Goal: Find specific page/section: Find specific page/section

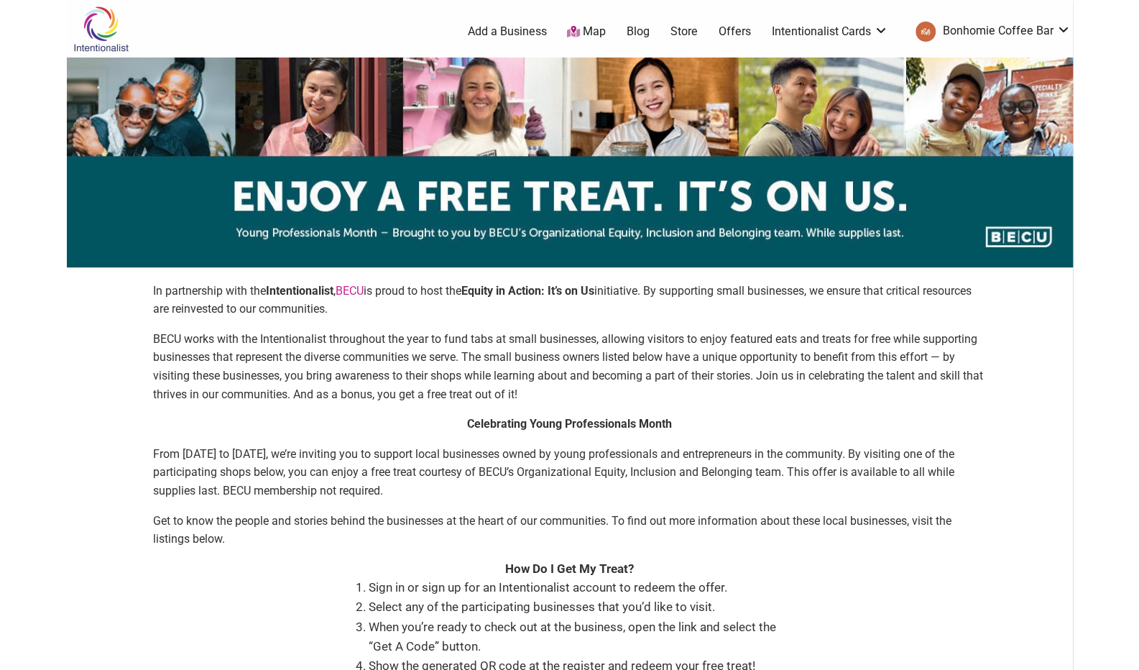
click at [460, 259] on img at bounding box center [570, 163] width 1006 height 210
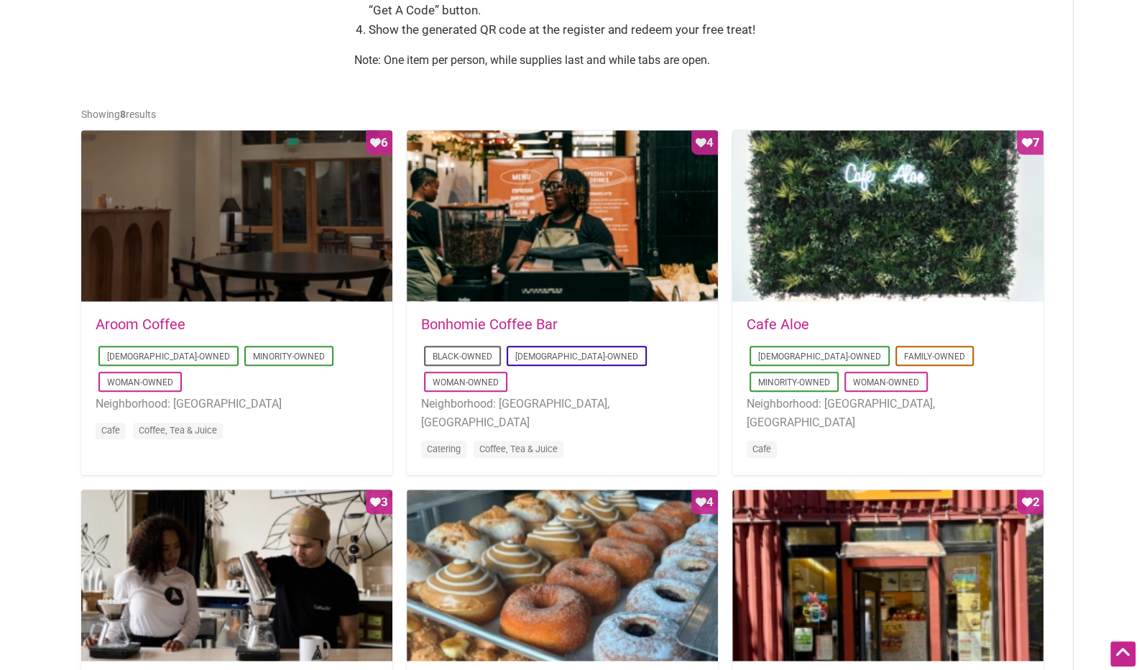
scroll to position [637, 0]
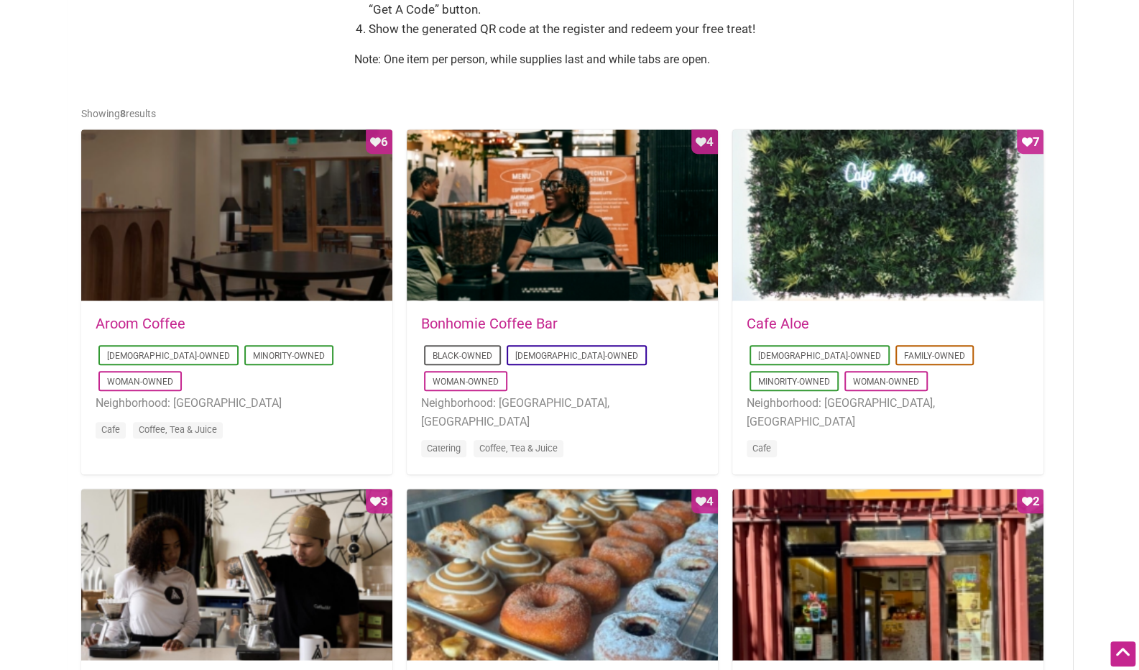
click at [541, 287] on div "Favorite Count 4" at bounding box center [562, 215] width 311 height 173
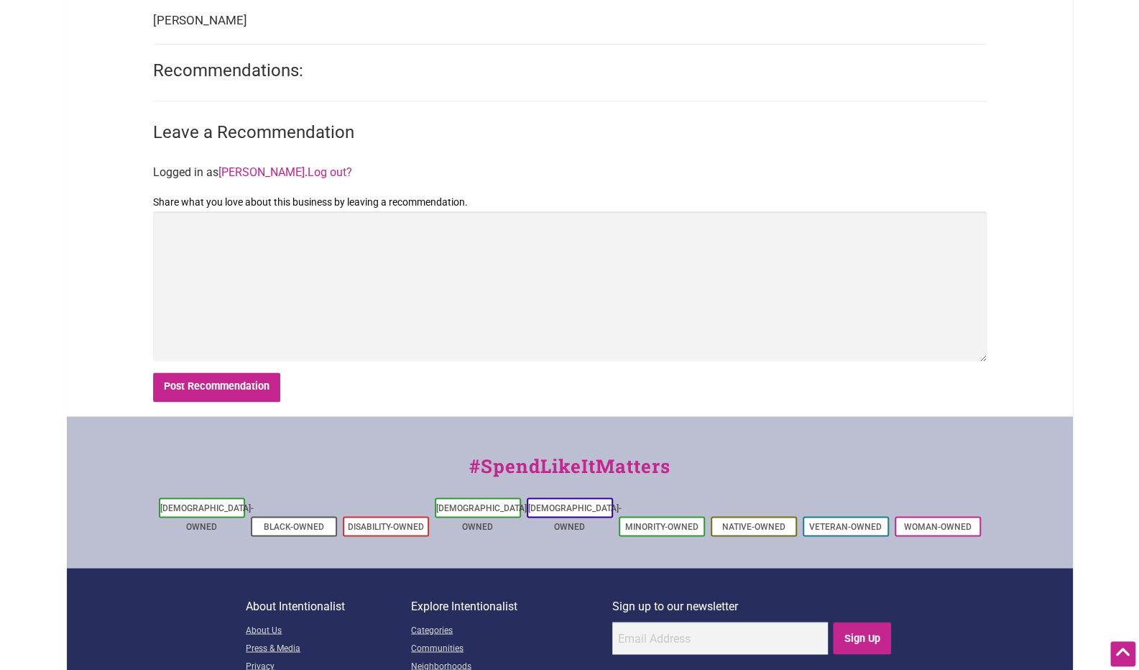
scroll to position [999, 0]
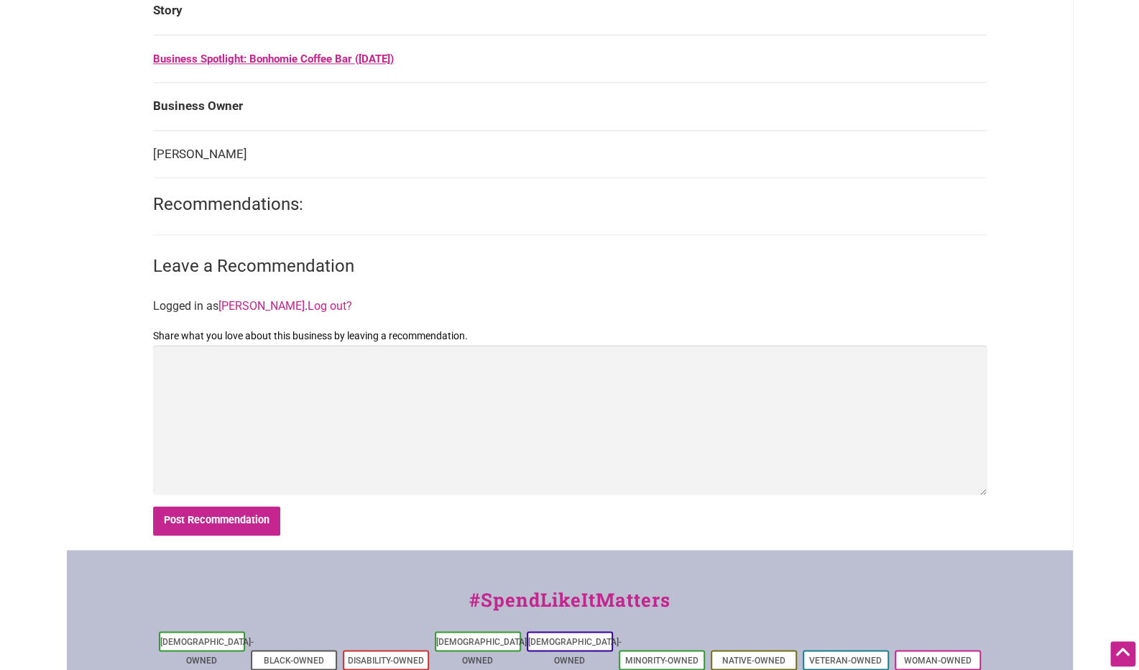
click at [264, 58] on link "Business Spotlight: Bonhomie Coffee Bar ([DATE])" at bounding box center [273, 58] width 241 height 13
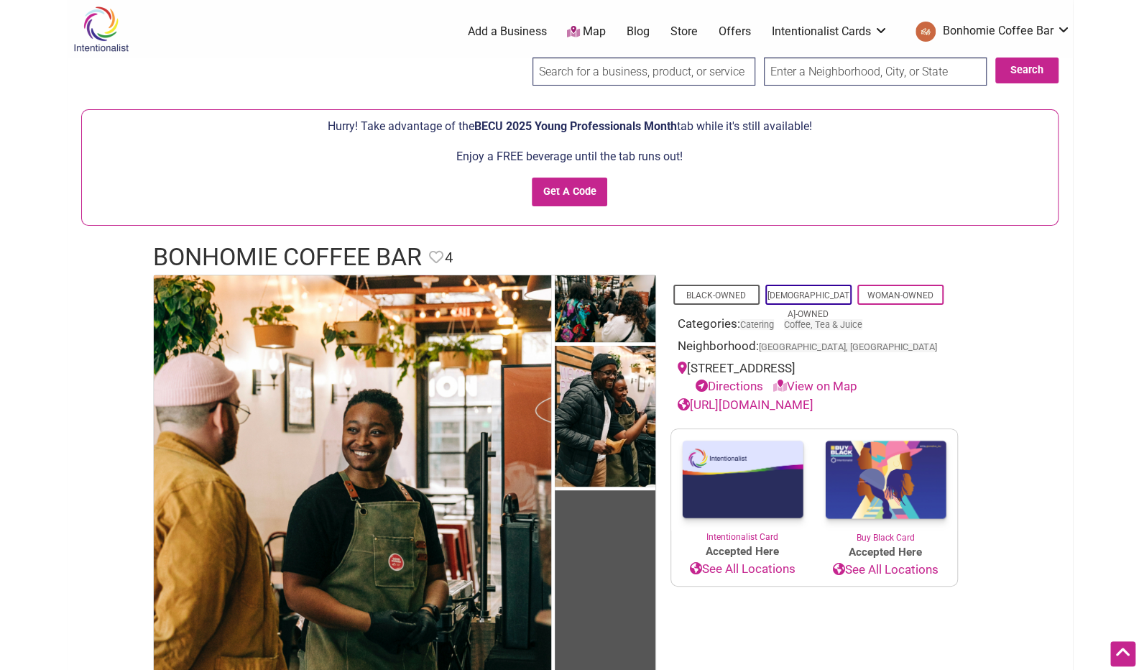
scroll to position [1, 0]
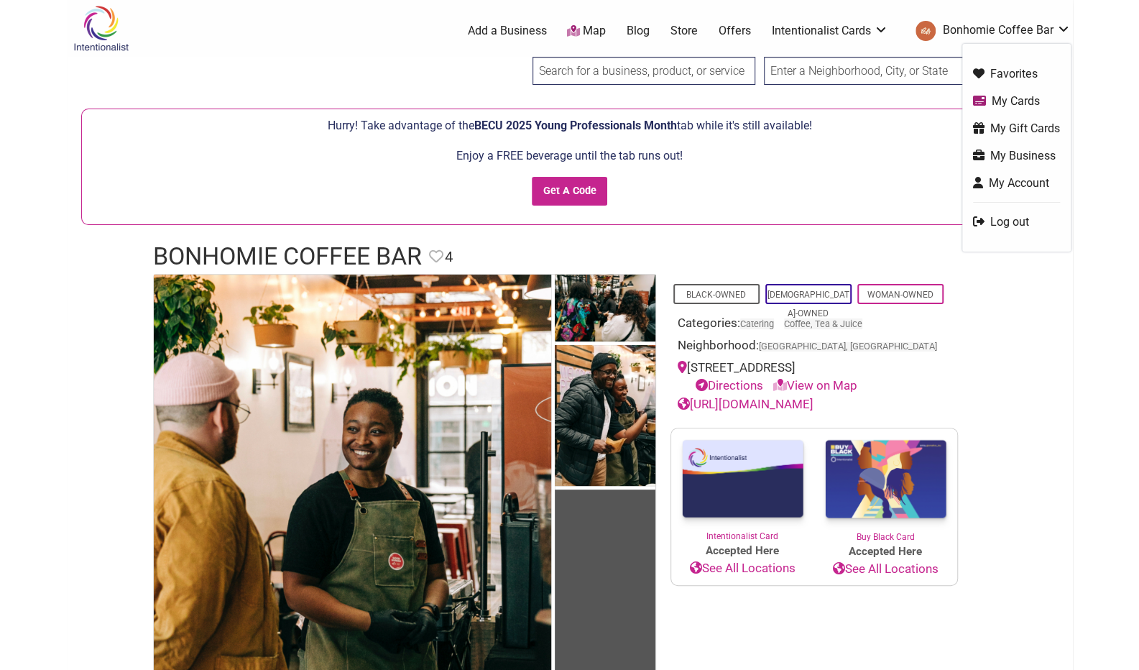
click at [993, 100] on link "My Cards" at bounding box center [1016, 101] width 87 height 17
